Goal: Information Seeking & Learning: Learn about a topic

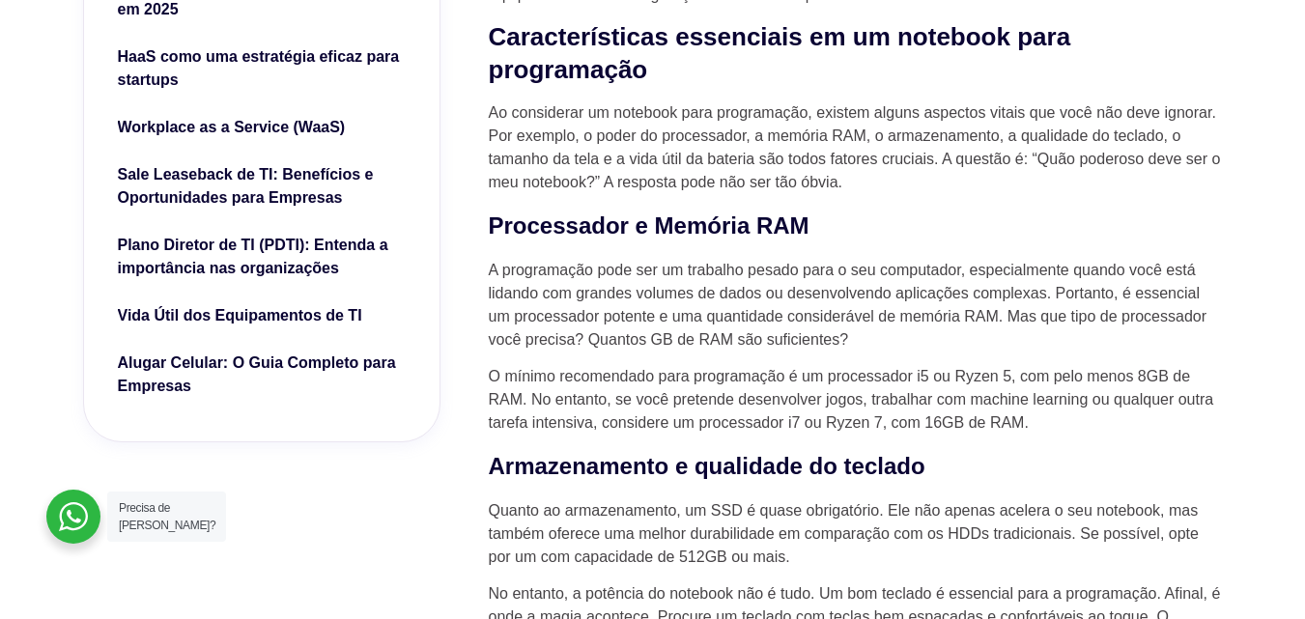
scroll to position [773, 0]
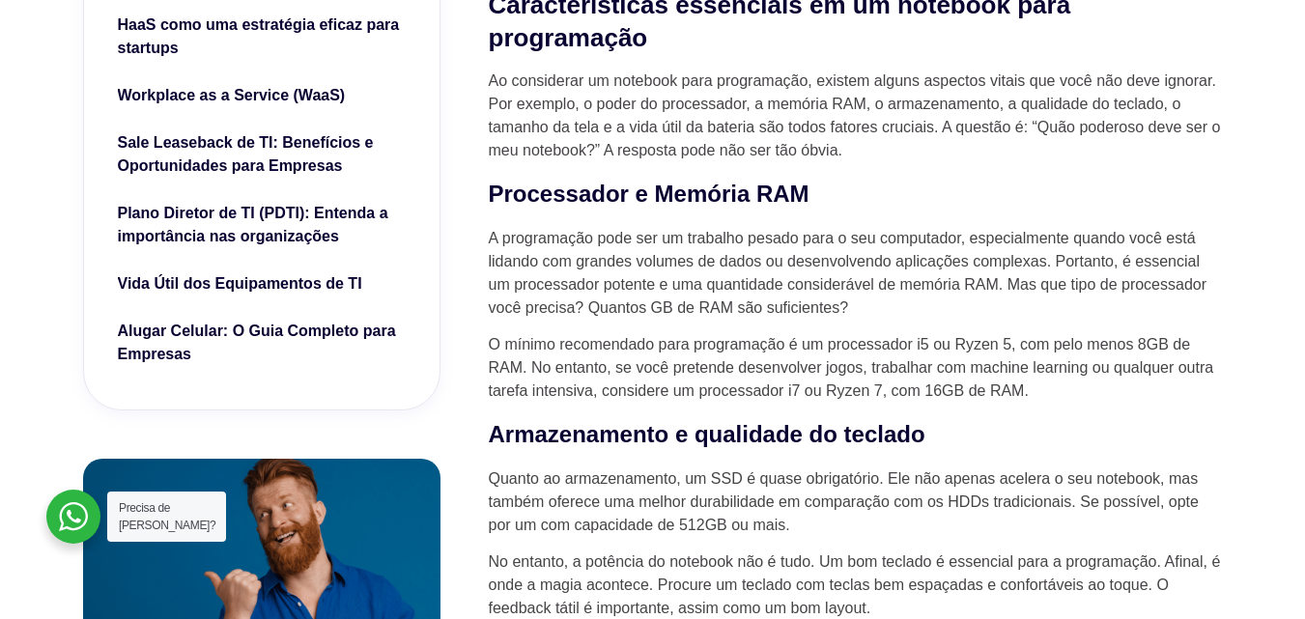
drag, startPoint x: 1311, startPoint y: 74, endPoint x: 754, endPoint y: 354, distance: 622.9
click at [754, 354] on p "O mínimo recomendado para programação é um processador i5 ou Ryzen 5, com pelo …" at bounding box center [856, 368] width 734 height 70
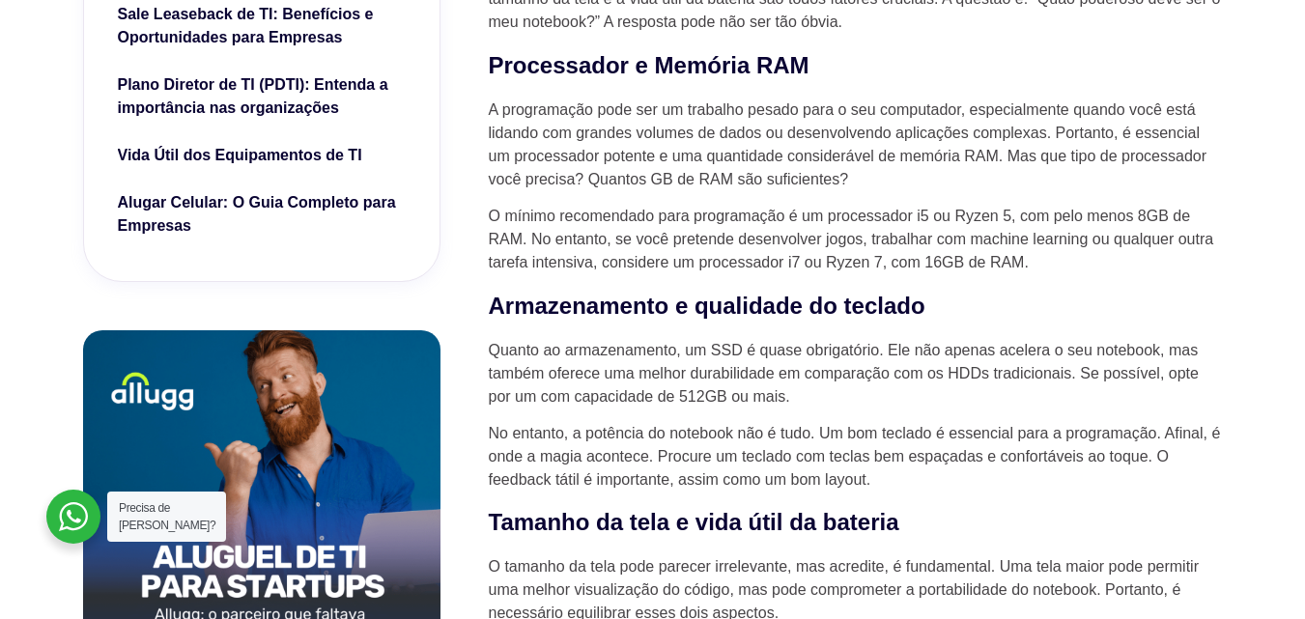
scroll to position [934, 0]
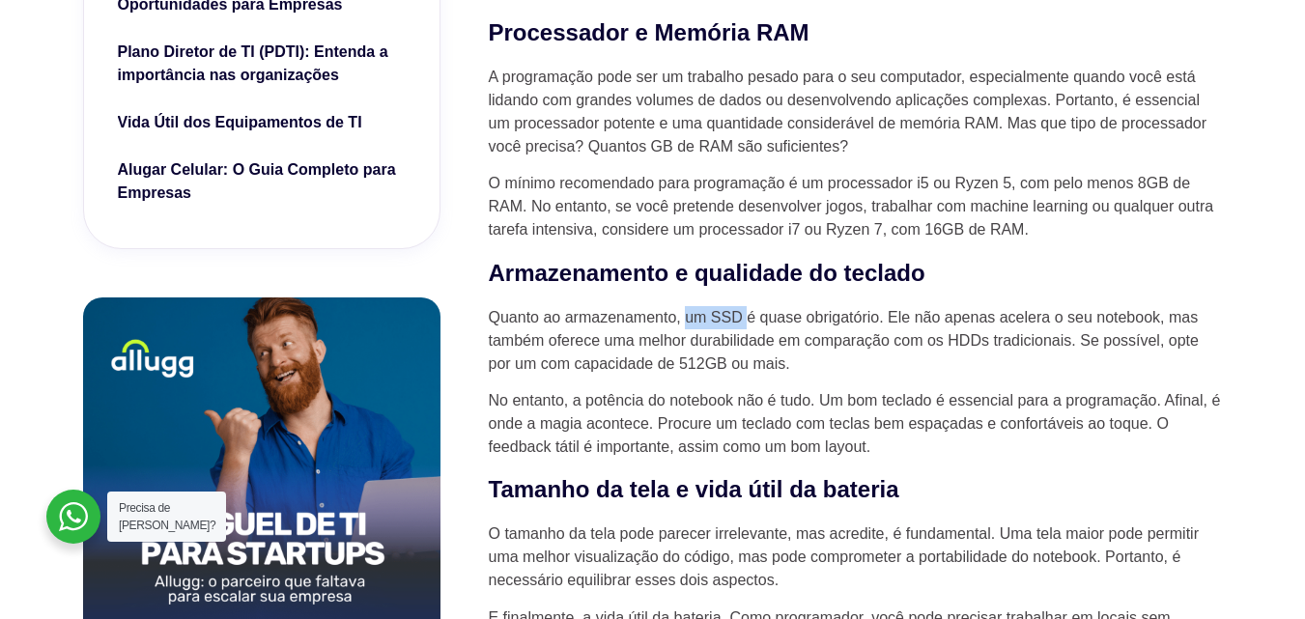
drag, startPoint x: 688, startPoint y: 316, endPoint x: 745, endPoint y: 321, distance: 57.2
click at [745, 321] on p "Quanto ao armazenamento, um SSD é quase obrigatório. Ele não apenas acelera o s…" at bounding box center [856, 341] width 734 height 70
click at [737, 365] on p "Quanto ao armazenamento, um SSD é quase obrigatório. Ele não apenas acelera o s…" at bounding box center [856, 341] width 734 height 70
drag, startPoint x: 682, startPoint y: 367, endPoint x: 792, endPoint y: 367, distance: 110.1
click at [792, 367] on p "Quanto ao armazenamento, um SSD é quase obrigatório. Ele não apenas acelera o s…" at bounding box center [856, 341] width 734 height 70
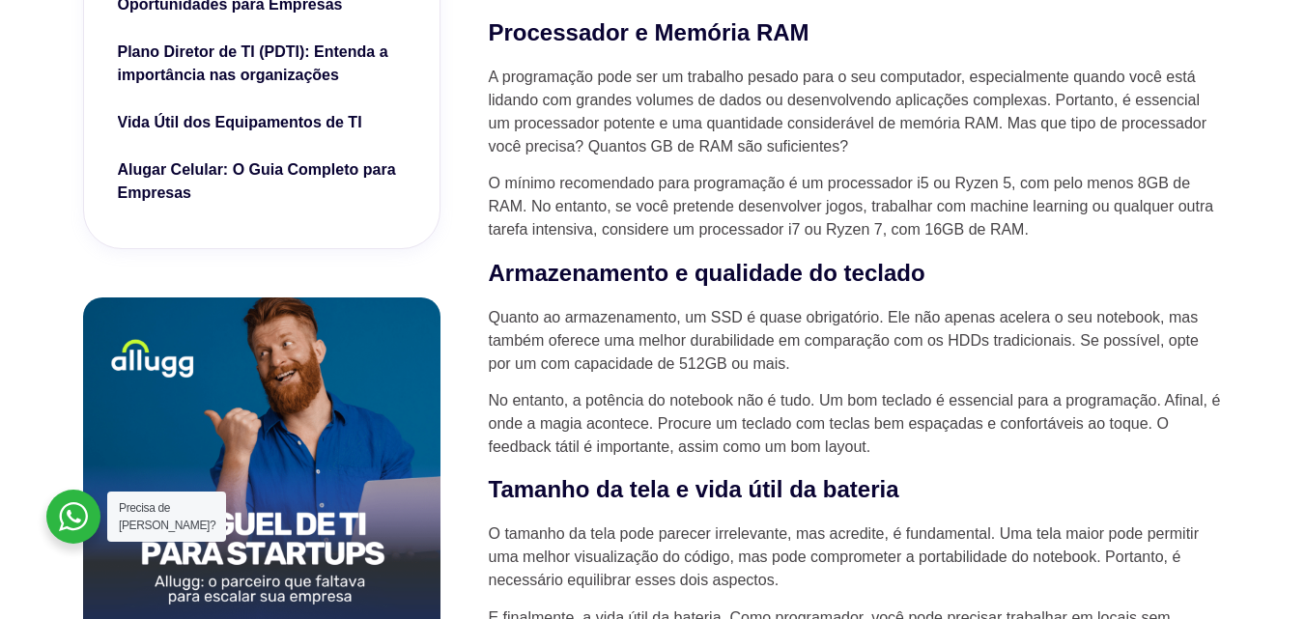
drag, startPoint x: 1040, startPoint y: 483, endPoint x: 1027, endPoint y: 480, distance: 13.8
click at [1032, 482] on h3 "Tamanho da tela e vida útil da bateria" at bounding box center [856, 489] width 734 height 35
drag, startPoint x: 680, startPoint y: 362, endPoint x: 782, endPoint y: 385, distance: 105.0
click at [787, 376] on p "Quanto ao armazenamento, um SSD é quase obrigatório. Ele não apenas acelera o s…" at bounding box center [856, 341] width 734 height 70
drag, startPoint x: 828, startPoint y: 439, endPoint x: 683, endPoint y: 370, distance: 160.7
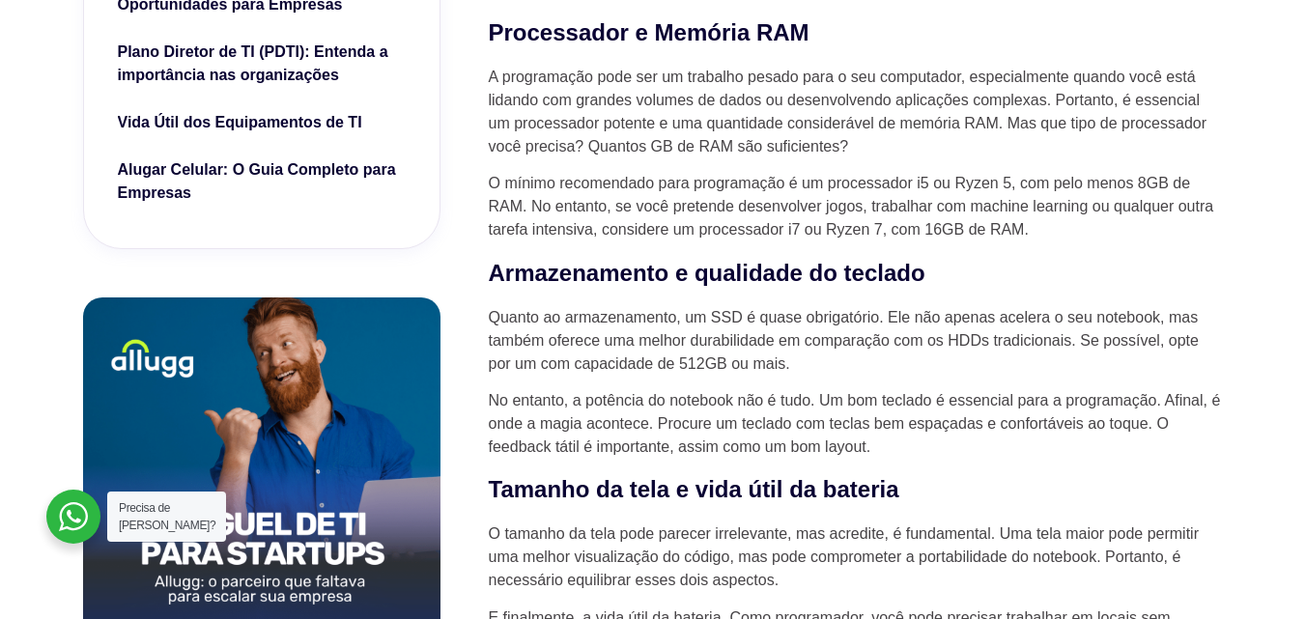
click at [683, 370] on p "Quanto ao armazenamento, um SSD é quase obrigatório. Ele não apenas acelera o s…" at bounding box center [856, 341] width 734 height 70
drag, startPoint x: 684, startPoint y: 366, endPoint x: 713, endPoint y: 372, distance: 29.6
click at [721, 372] on p "Quanto ao armazenamento, um SSD é quase obrigatório. Ele não apenas acelera o s…" at bounding box center [856, 341] width 734 height 70
drag, startPoint x: 682, startPoint y: 365, endPoint x: 781, endPoint y: 375, distance: 100.0
click at [781, 375] on p "Quanto ao armazenamento, um SSD é quase obrigatório. Ele não apenas acelera o s…" at bounding box center [856, 341] width 734 height 70
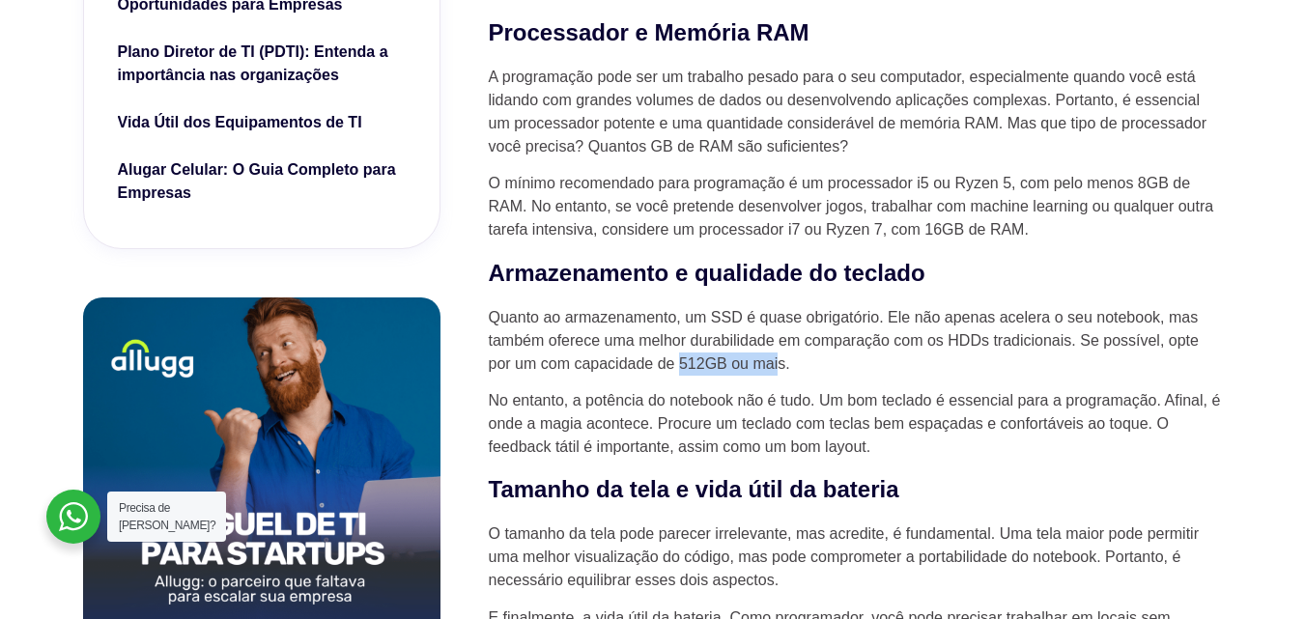
click at [781, 375] on p "Quanto ao armazenamento, um SSD é quase obrigatório. Ele não apenas acelera o s…" at bounding box center [856, 341] width 734 height 70
drag, startPoint x: 682, startPoint y: 365, endPoint x: 787, endPoint y: 373, distance: 105.6
click at [787, 373] on p "Quanto ao armazenamento, um SSD é quase obrigatório. Ele não apenas acelera o s…" at bounding box center [856, 341] width 734 height 70
copy p "512GB ou mais"
click at [836, 365] on p "Quanto ao armazenamento, um SSD é quase obrigatório. Ele não apenas acelera o s…" at bounding box center [856, 341] width 734 height 70
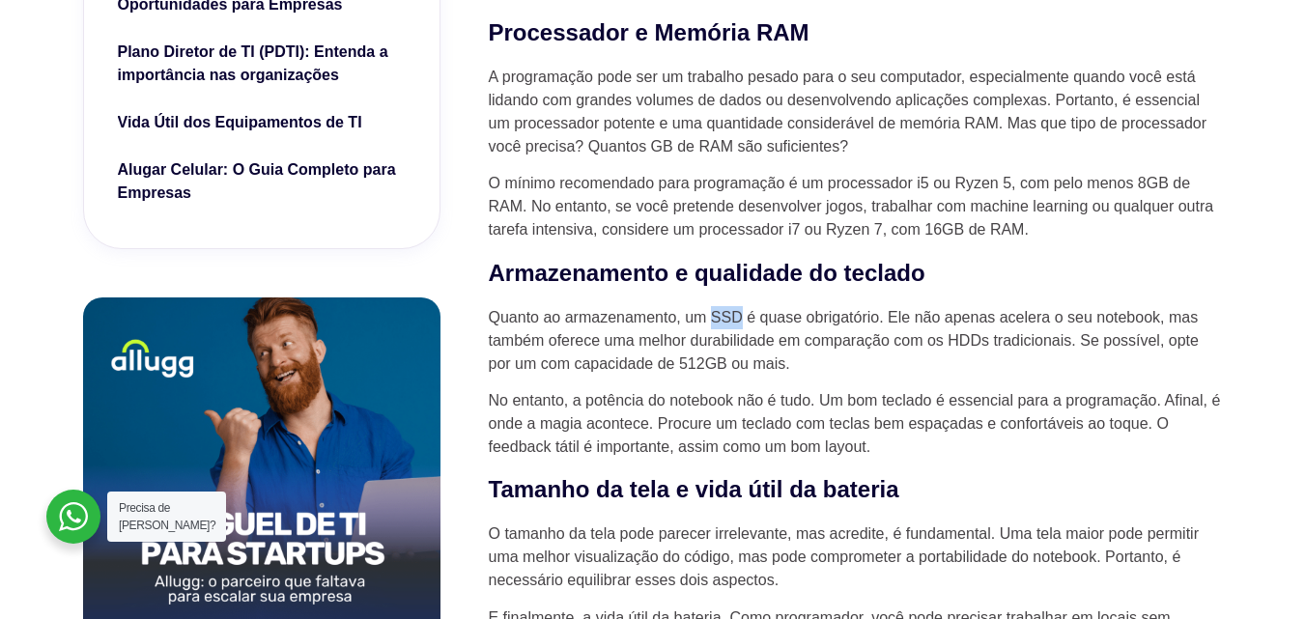
drag, startPoint x: 713, startPoint y: 315, endPoint x: 743, endPoint y: 319, distance: 30.2
click at [743, 319] on p "Quanto ao armazenamento, um SSD é quase obrigatório. Ele não apenas acelera o s…" at bounding box center [856, 341] width 734 height 70
drag, startPoint x: 737, startPoint y: 380, endPoint x: 759, endPoint y: 322, distance: 62.1
click at [639, 291] on h3 "Armazenamento e qualidade do teclado" at bounding box center [856, 273] width 734 height 35
drag, startPoint x: 711, startPoint y: 324, endPoint x: 743, endPoint y: 328, distance: 32.2
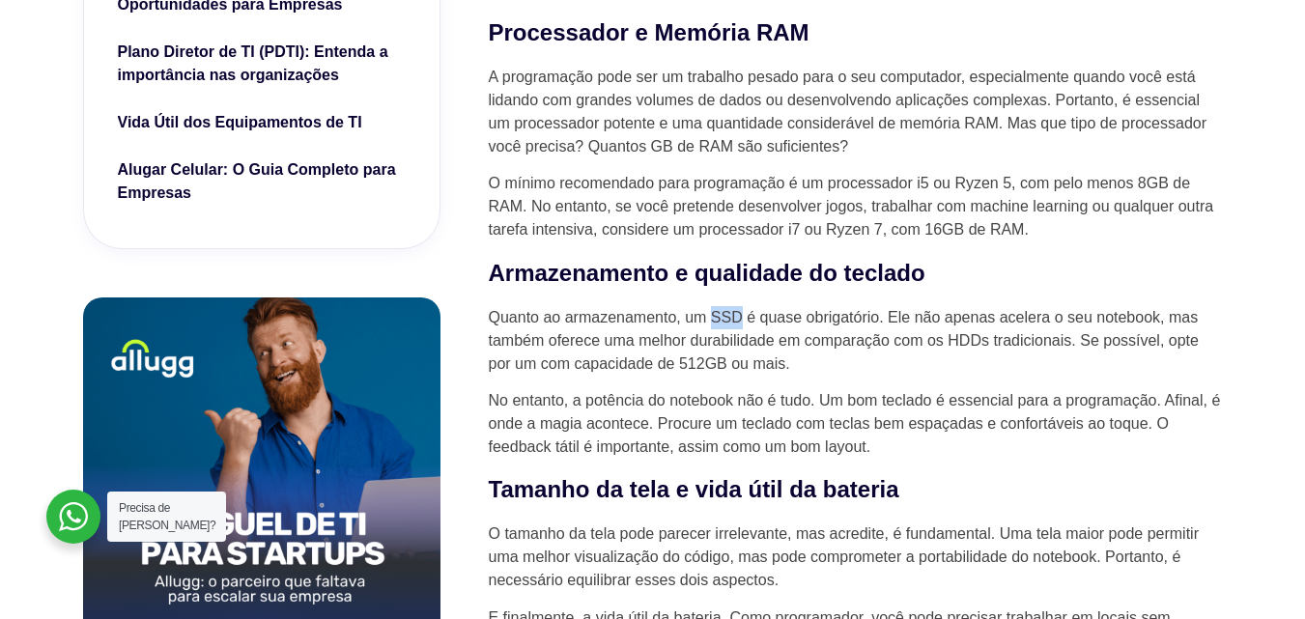
click at [745, 328] on p "Quanto ao armazenamento, um SSD é quase obrigatório. Ele não apenas acelera o s…" at bounding box center [856, 341] width 734 height 70
copy p "SSD"
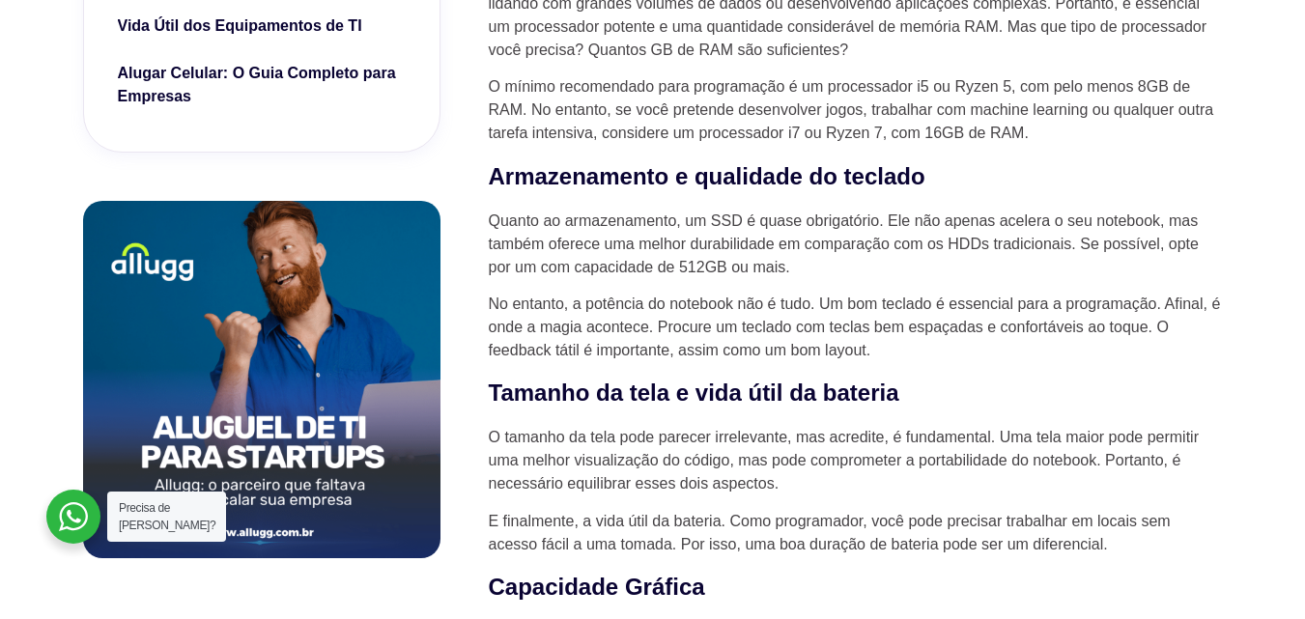
click at [1065, 387] on h3 "Tamanho da tela e vida útil da bateria" at bounding box center [856, 393] width 734 height 35
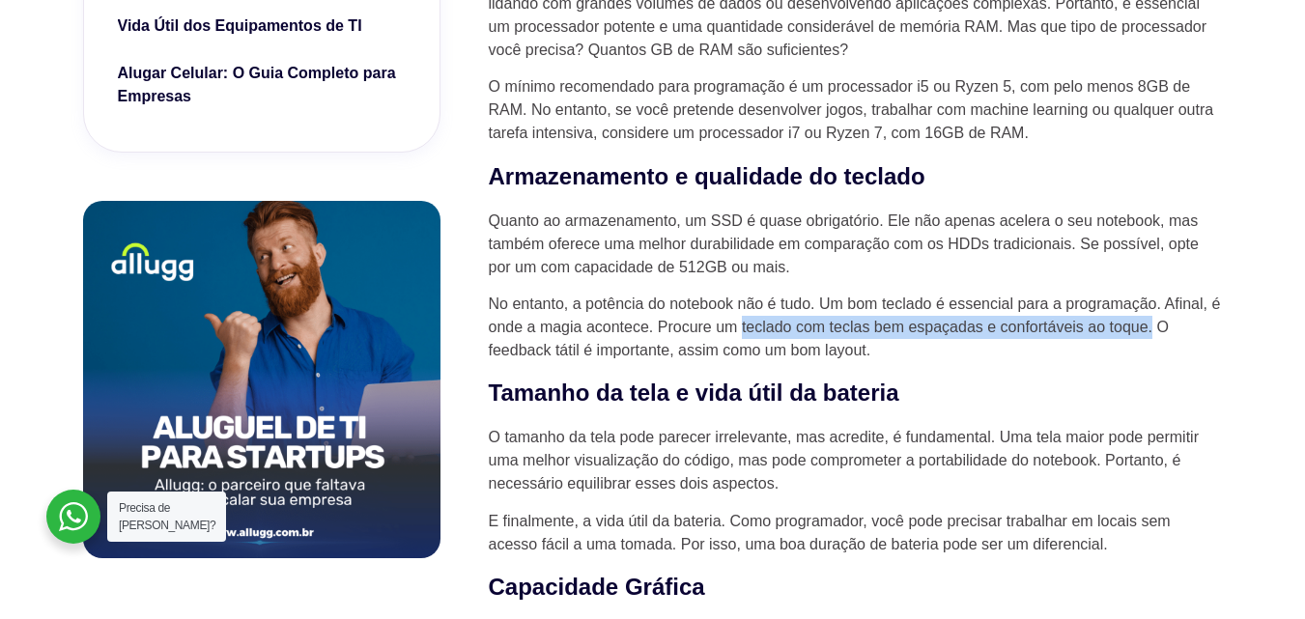
drag, startPoint x: 743, startPoint y: 334, endPoint x: 1151, endPoint y: 337, distance: 408.6
click at [1151, 337] on p "No entanto, a potência do notebook não é tudo. Um bom teclado é essencial para …" at bounding box center [856, 328] width 734 height 70
copy p "teclado com [PERSON_NAME] bem espaçadas e confortáveis ao toque."
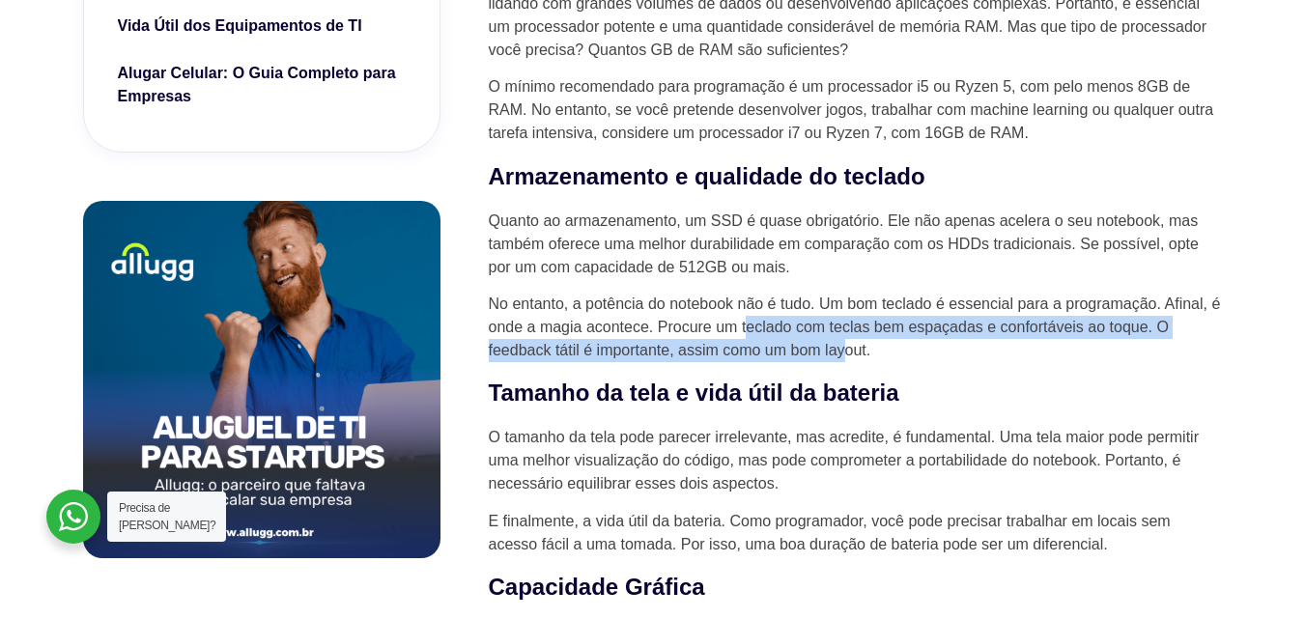
drag, startPoint x: 745, startPoint y: 334, endPoint x: 848, endPoint y: 354, distance: 105.1
click at [848, 353] on p "No entanto, a potência do notebook não é tudo. Um bom teclado é essencial para …" at bounding box center [856, 328] width 734 height 70
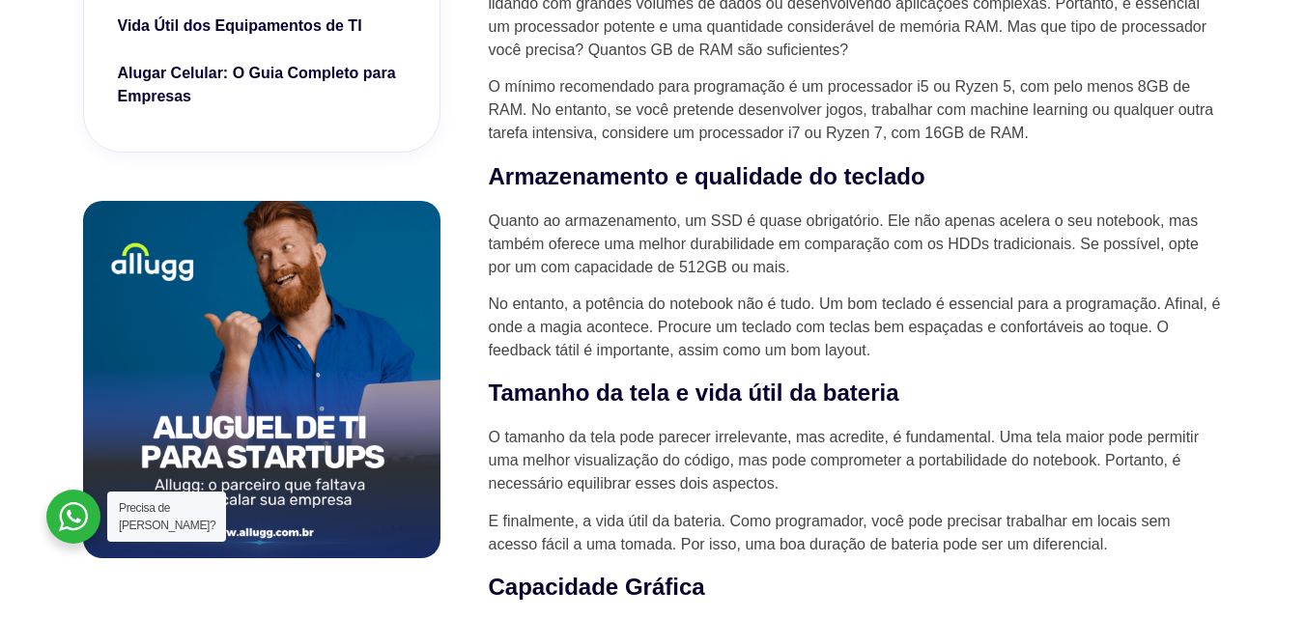
drag, startPoint x: 927, startPoint y: 352, endPoint x: 741, endPoint y: 336, distance: 187.1
click at [926, 352] on p "No entanto, a potência do notebook não é tudo. Um bom teclado é essencial para …" at bounding box center [856, 328] width 734 height 70
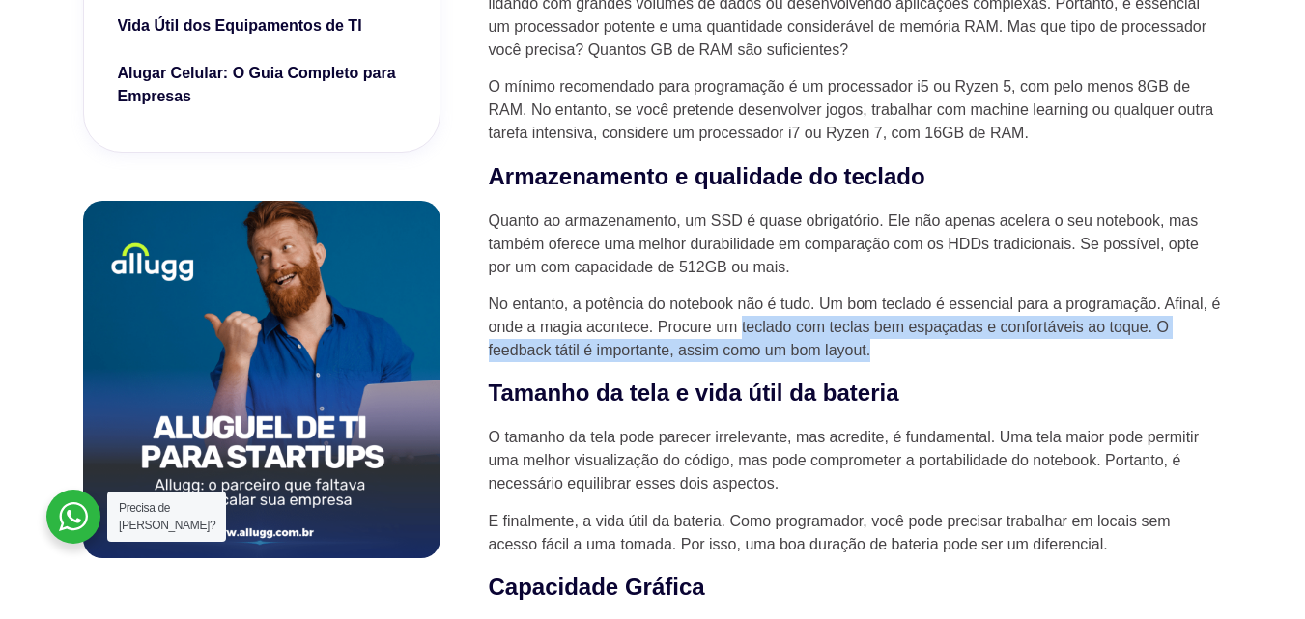
drag, startPoint x: 742, startPoint y: 328, endPoint x: 893, endPoint y: 361, distance: 155.2
click at [893, 361] on p "No entanto, a potência do notebook não é tudo. Um bom teclado é essencial para …" at bounding box center [856, 328] width 734 height 70
copy p "teclado com [PERSON_NAME] bem espaçadas e confortáveis ao toque. O feedback tát…"
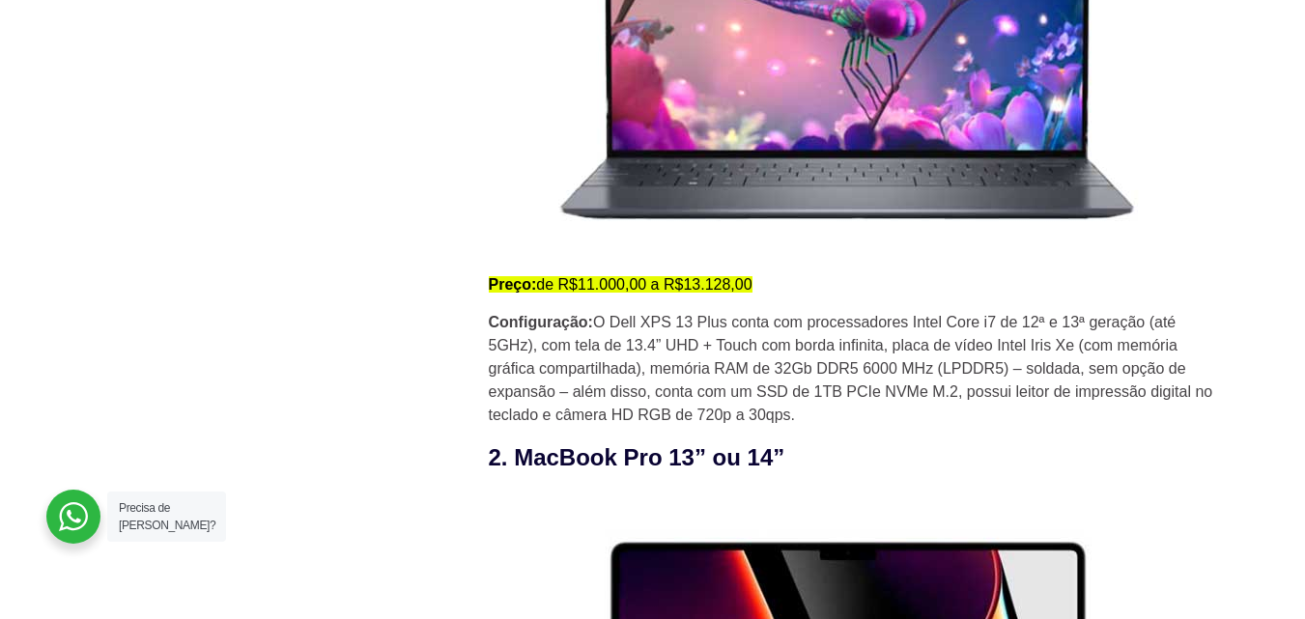
scroll to position [2447, 0]
